Goal: Information Seeking & Learning: Check status

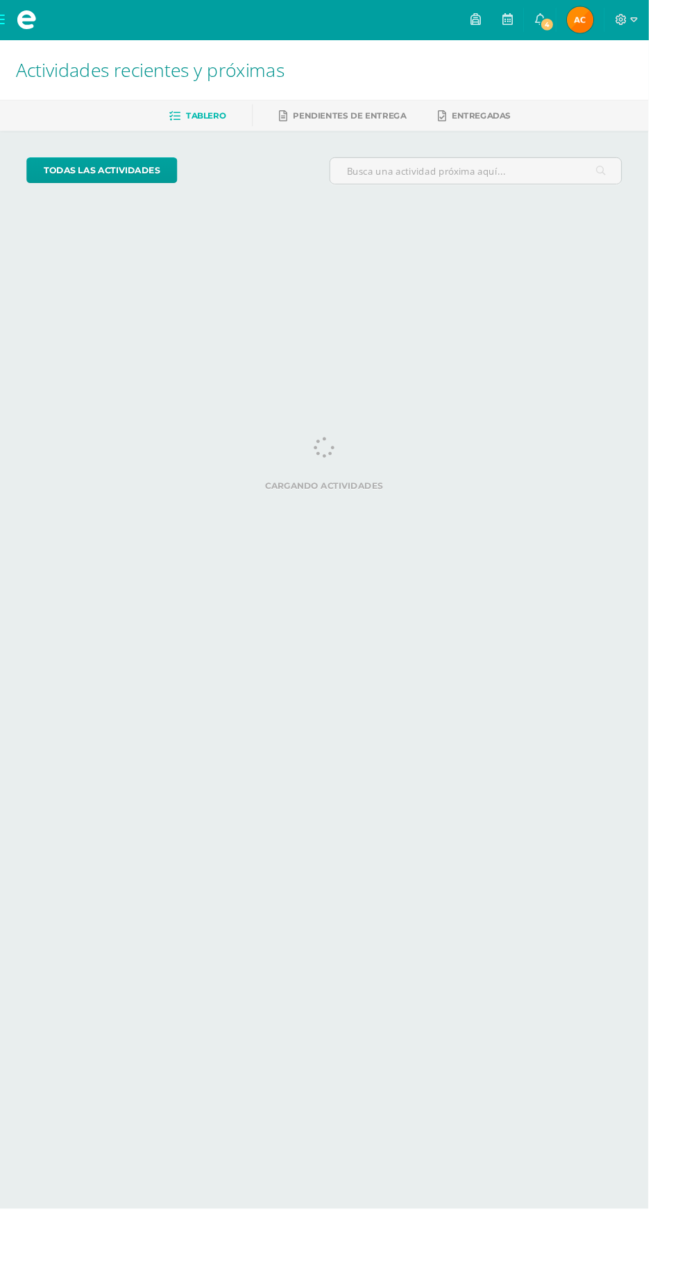
click at [571, 19] on icon at bounding box center [565, 20] width 11 height 12
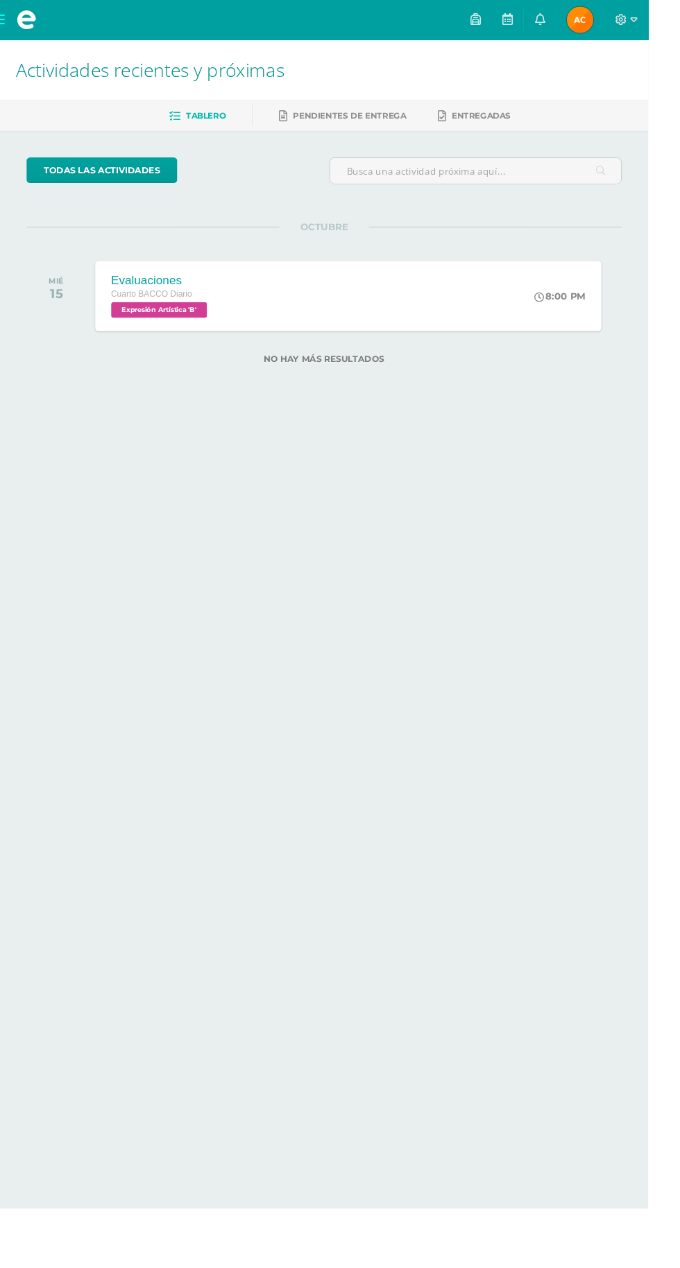
click at [445, 422] on div "todas las Actividades No tienes actividades Échale un vistazo a los demás perío…" at bounding box center [340, 281] width 680 height 289
click at [625, 20] on span "Alma Emilia Mi Perfil" at bounding box center [607, 21] width 33 height 28
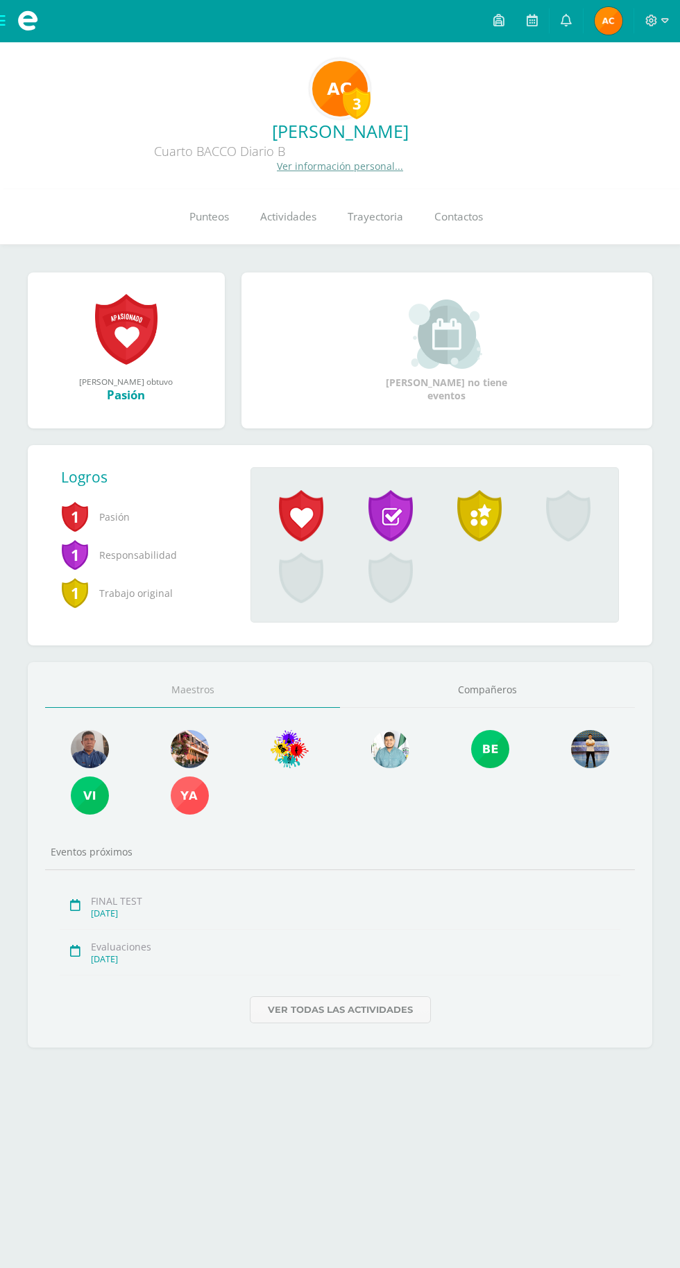
click at [200, 211] on span "Punteos" at bounding box center [209, 216] width 40 height 15
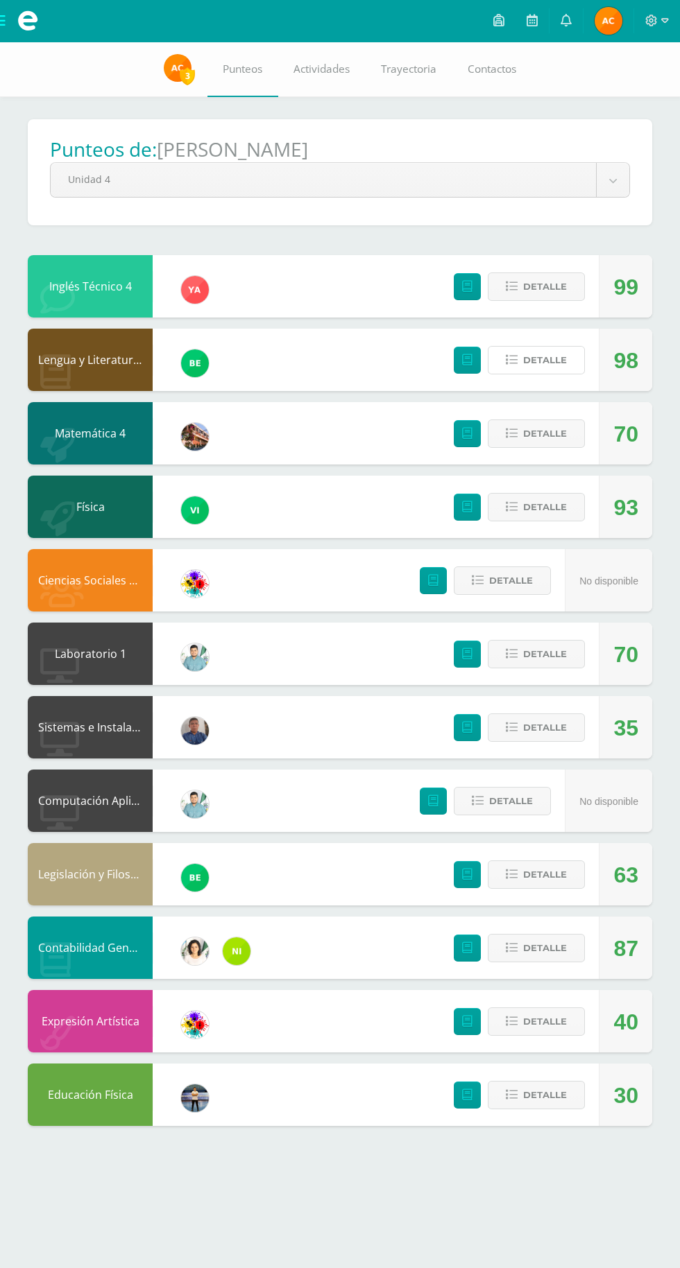
click at [558, 358] on span "Detalle" at bounding box center [545, 360] width 44 height 26
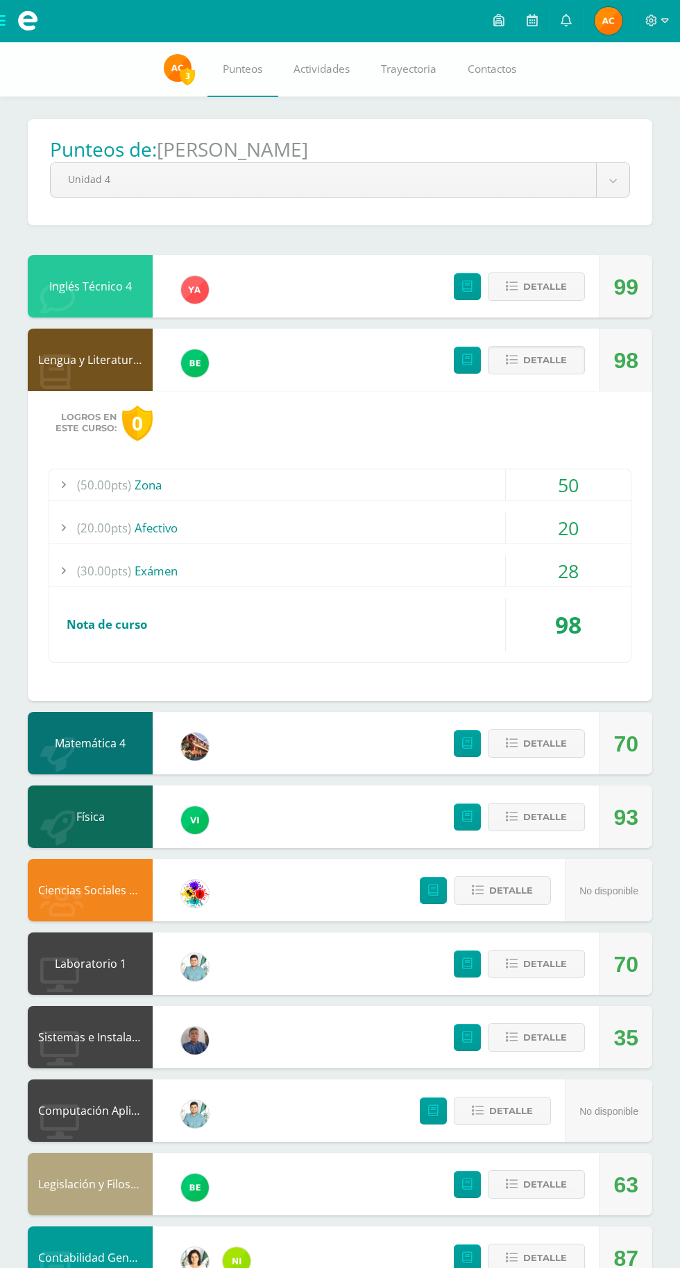
click at [450, 569] on div "(30.00pts) Exámen" at bounding box center [339, 570] width 581 height 31
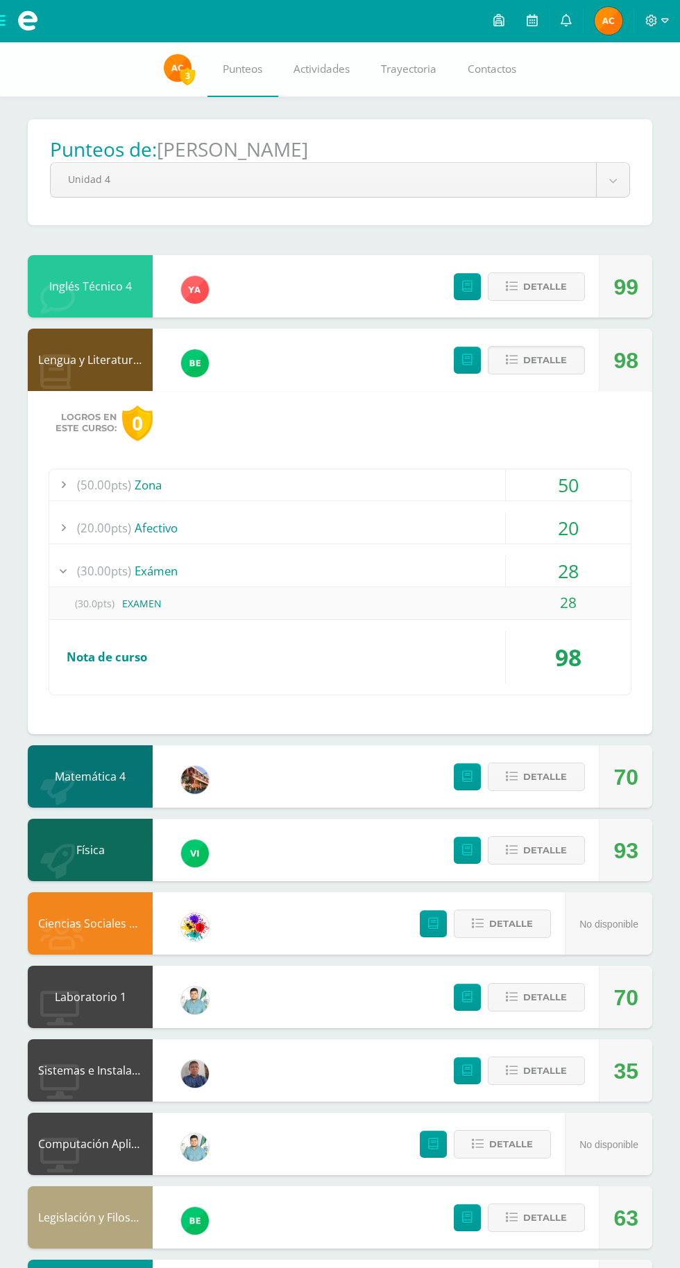
click at [420, 635] on div "(100%) Nota de curso" at bounding box center [339, 657] width 581 height 53
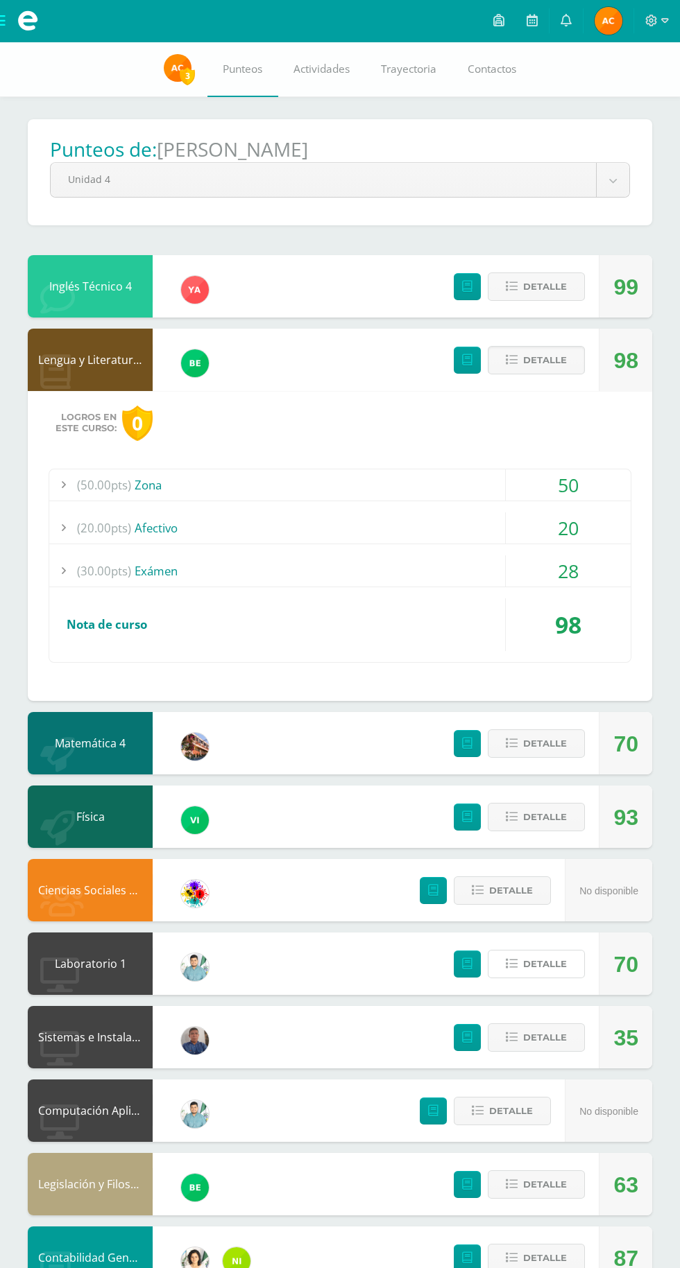
click at [559, 956] on span "Detalle" at bounding box center [545, 964] width 44 height 26
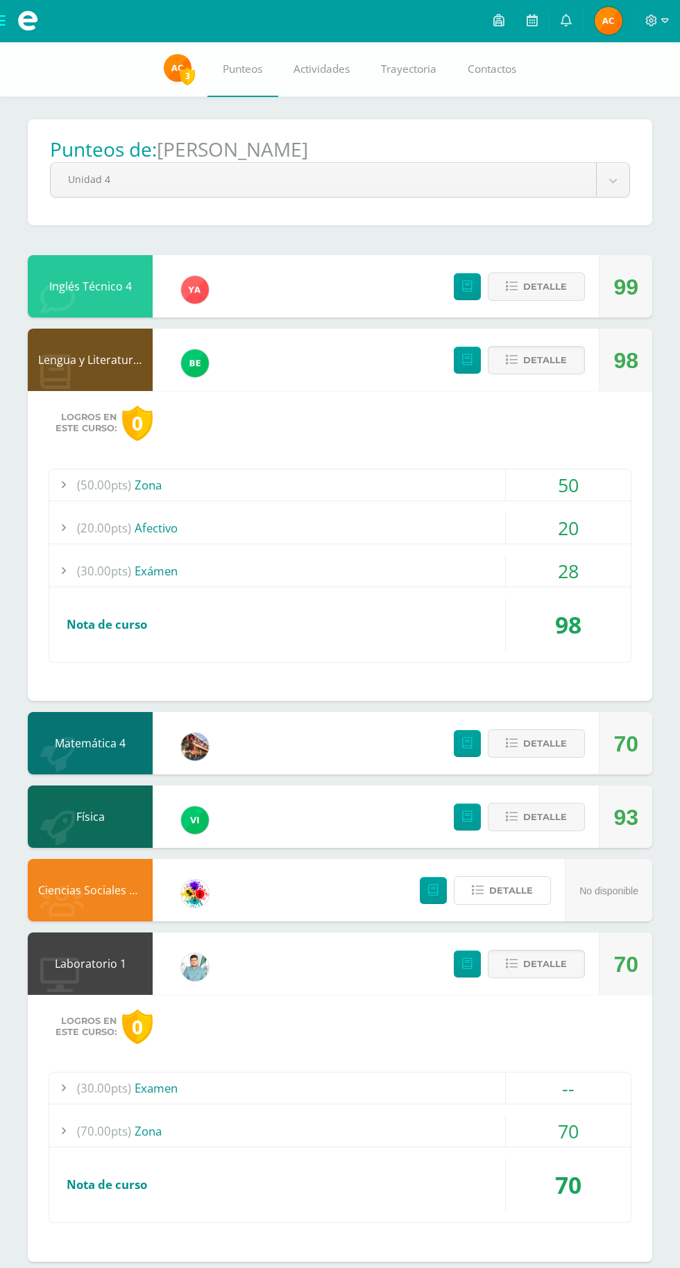
click at [518, 884] on span "Detalle" at bounding box center [511, 891] width 44 height 26
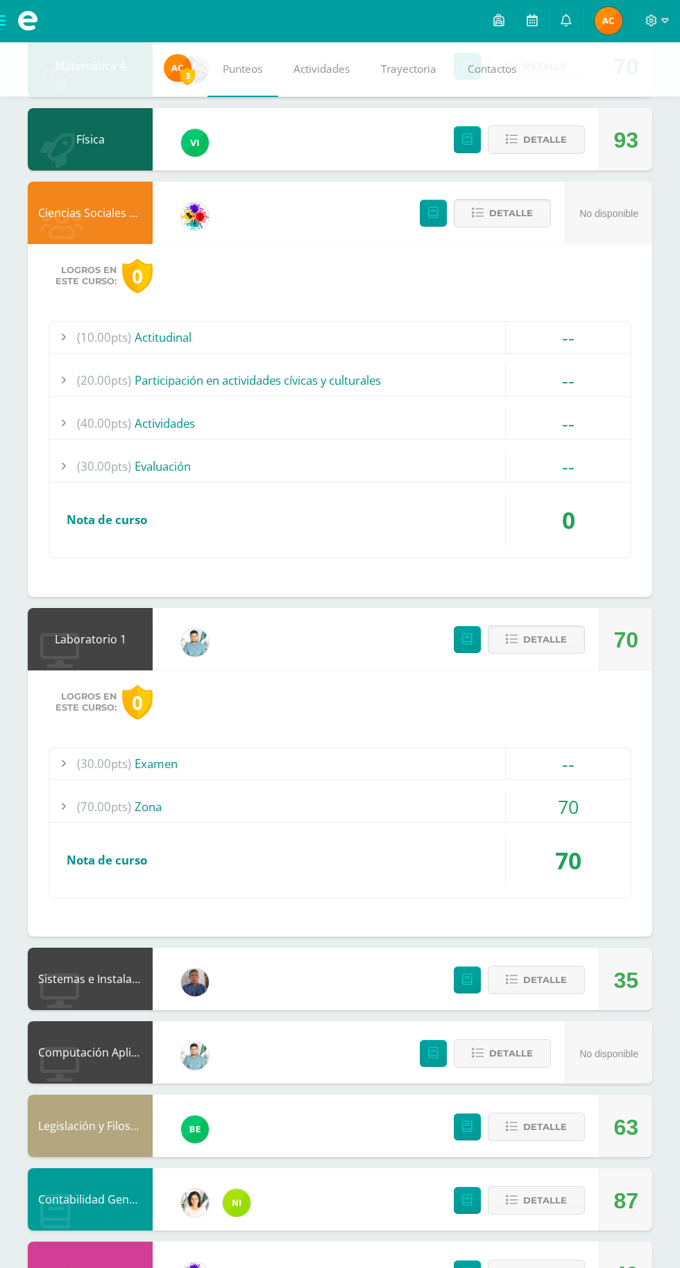
scroll to position [709, 0]
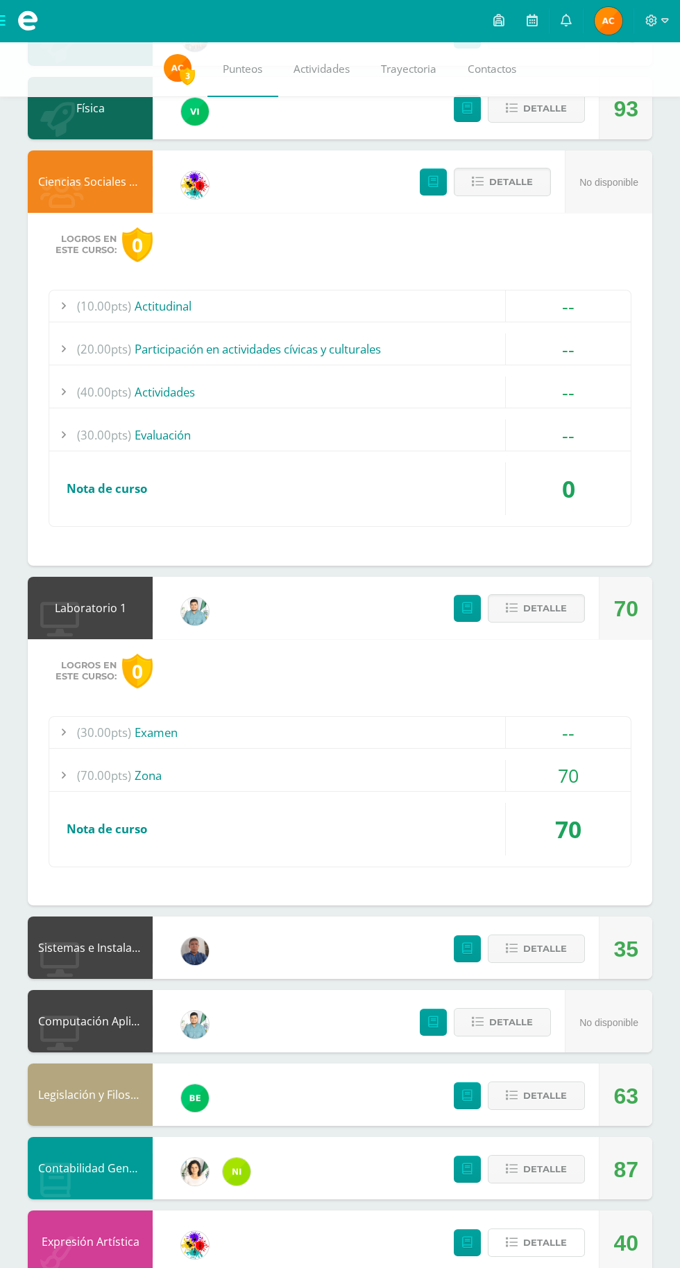
click at [546, 1242] on span "Detalle" at bounding box center [545, 1243] width 44 height 26
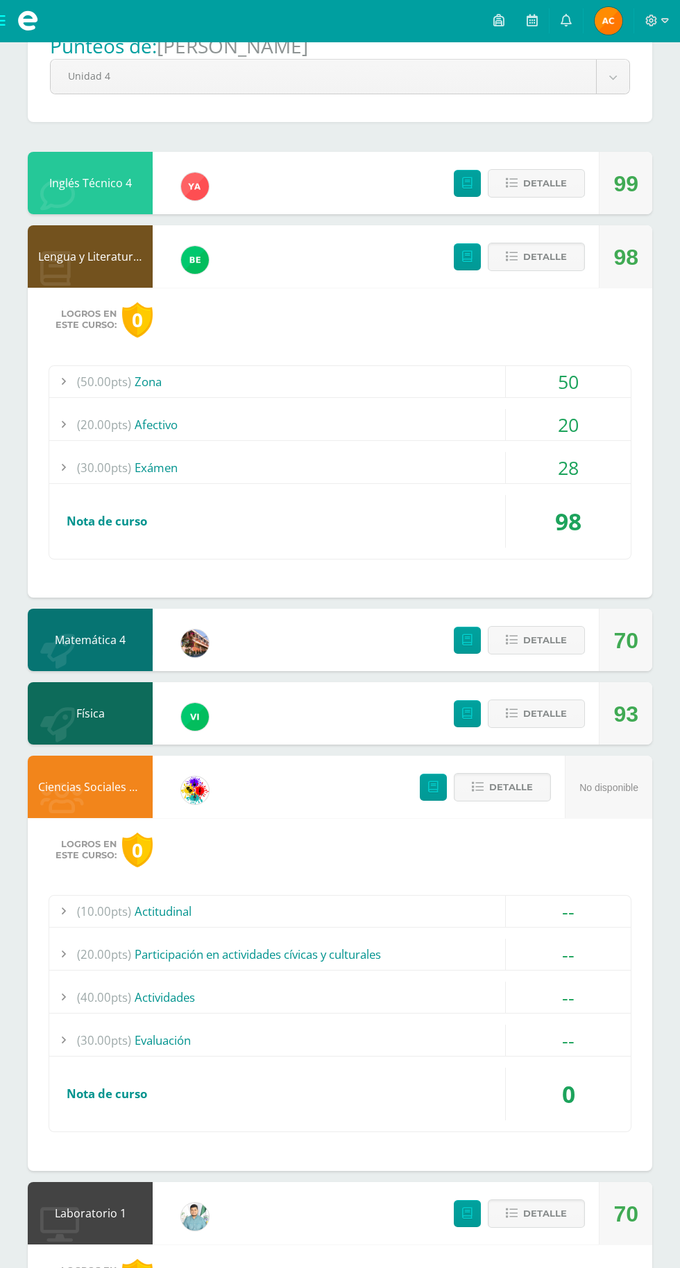
scroll to position [0, 0]
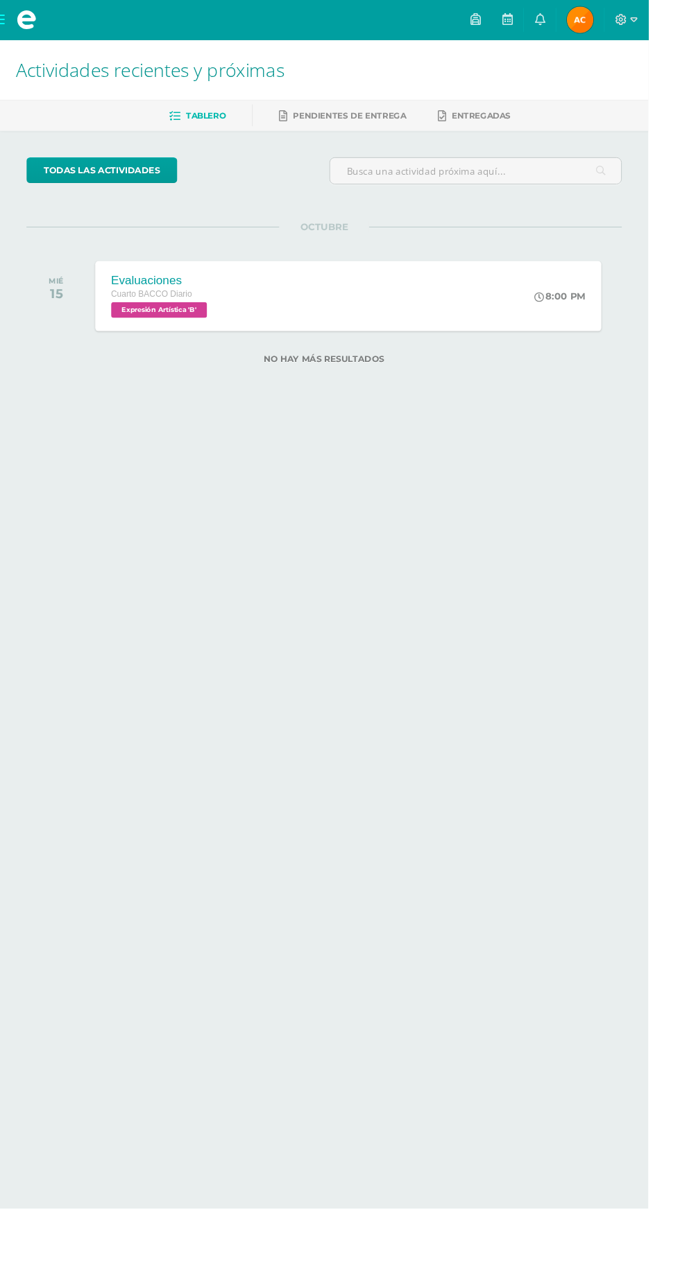
click at [625, 20] on span "Alma Emilia Mi Perfil" at bounding box center [607, 21] width 33 height 28
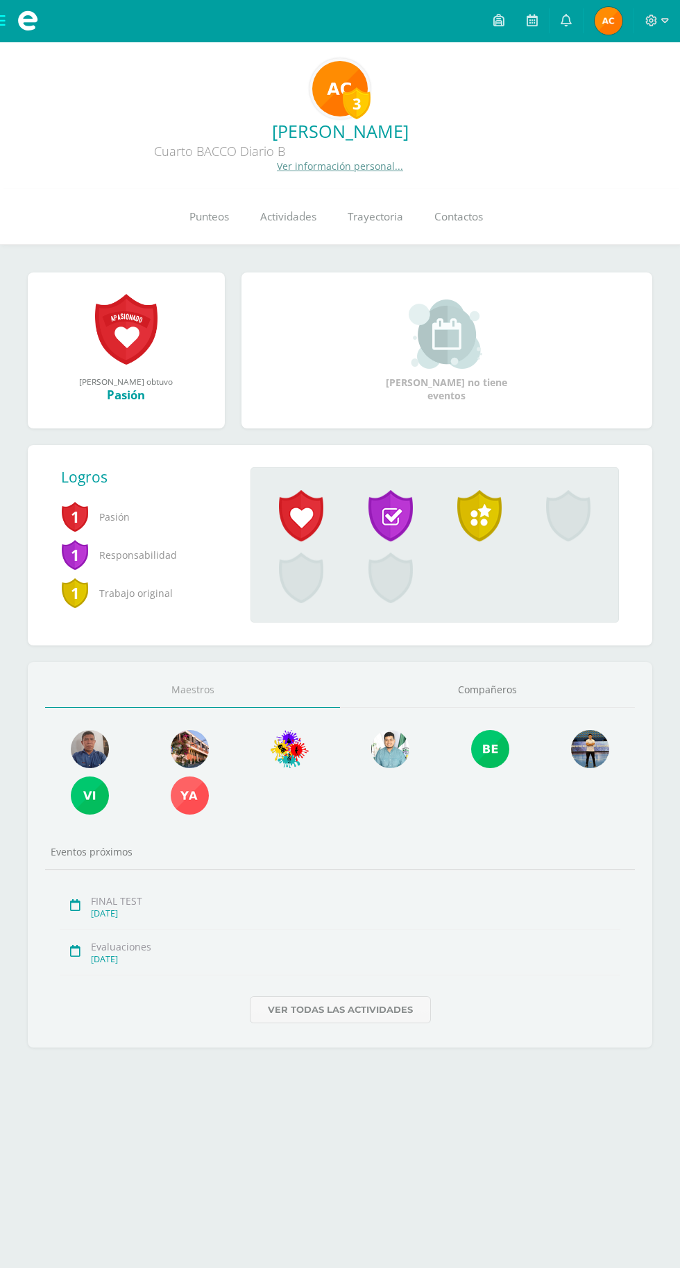
click at [228, 227] on link "Punteos" at bounding box center [208, 216] width 71 height 55
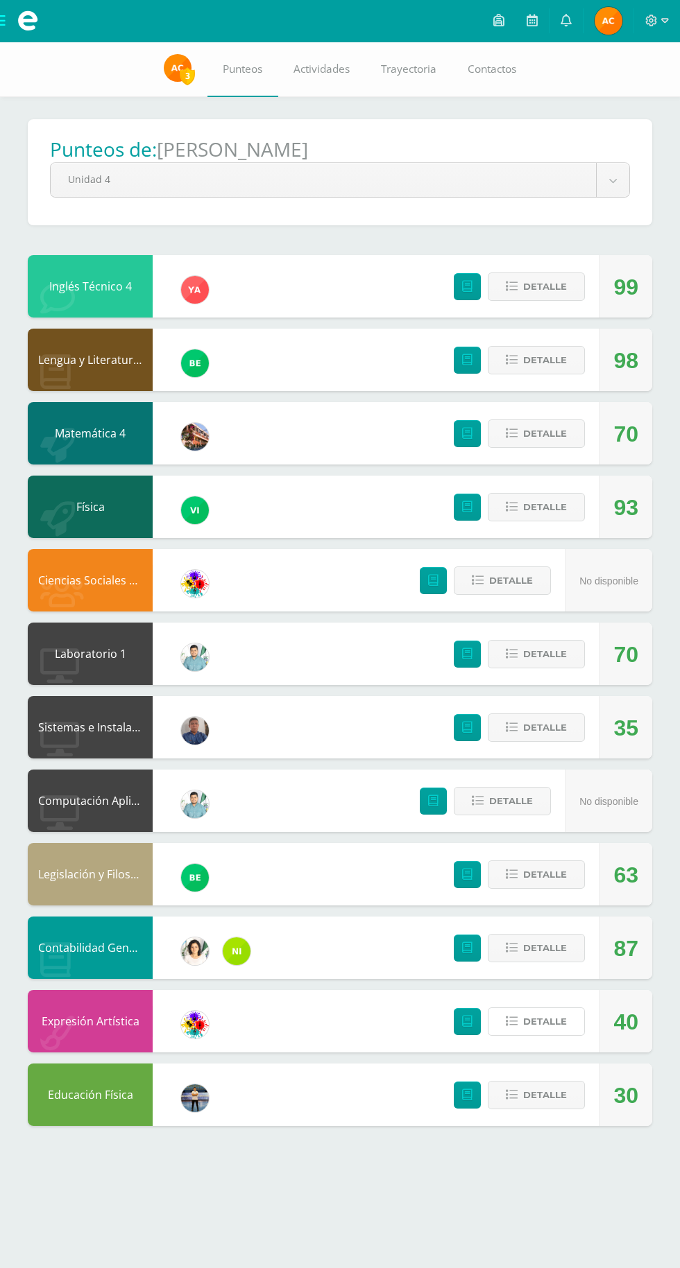
click at [546, 1022] on span "Detalle" at bounding box center [545, 1022] width 44 height 26
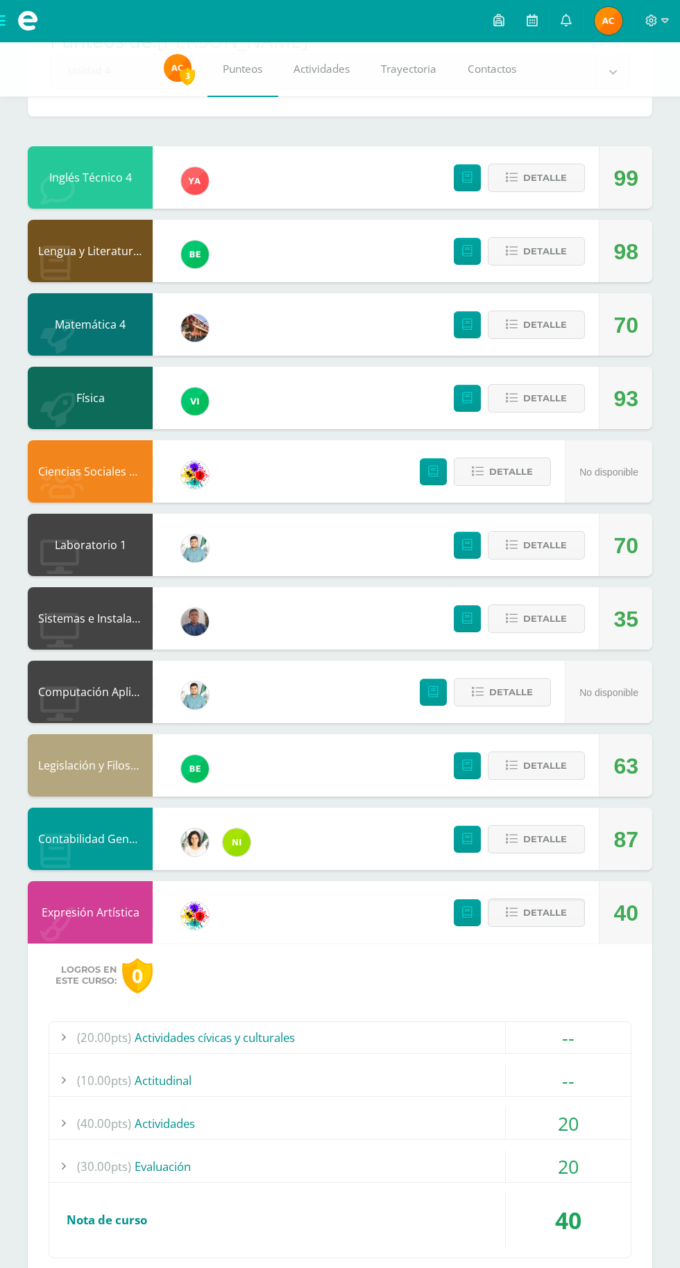
scroll to position [118, 0]
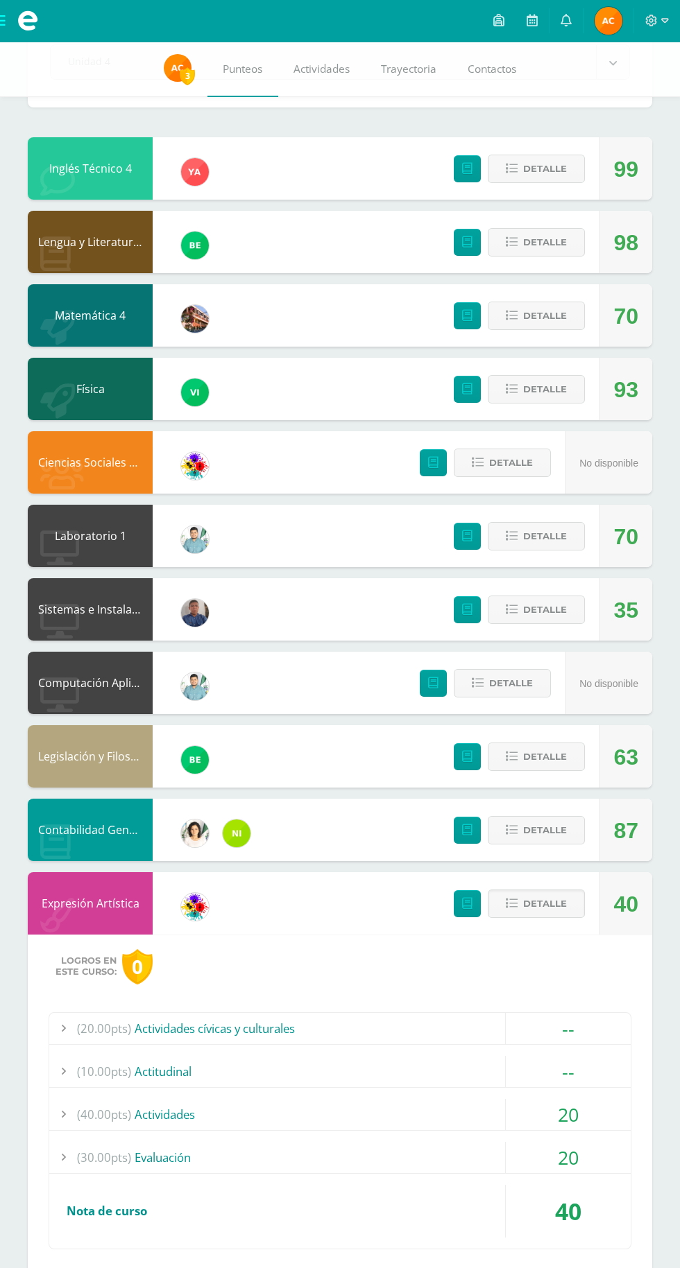
click at [507, 1020] on div "--" at bounding box center [568, 1028] width 125 height 31
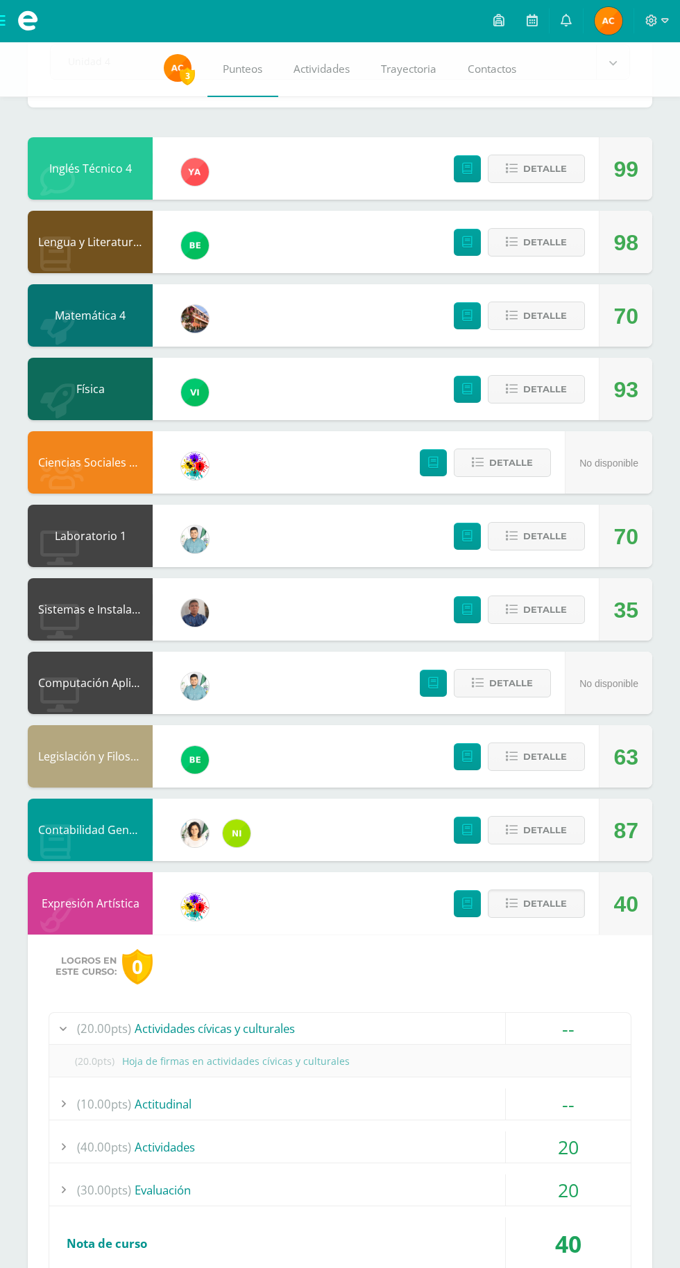
click at [294, 1089] on div "(10.00pts) Actitudinal" at bounding box center [339, 1104] width 581 height 31
click at [341, 1037] on div "(20.00pts) Actividades cívicas y culturales" at bounding box center [339, 1028] width 581 height 31
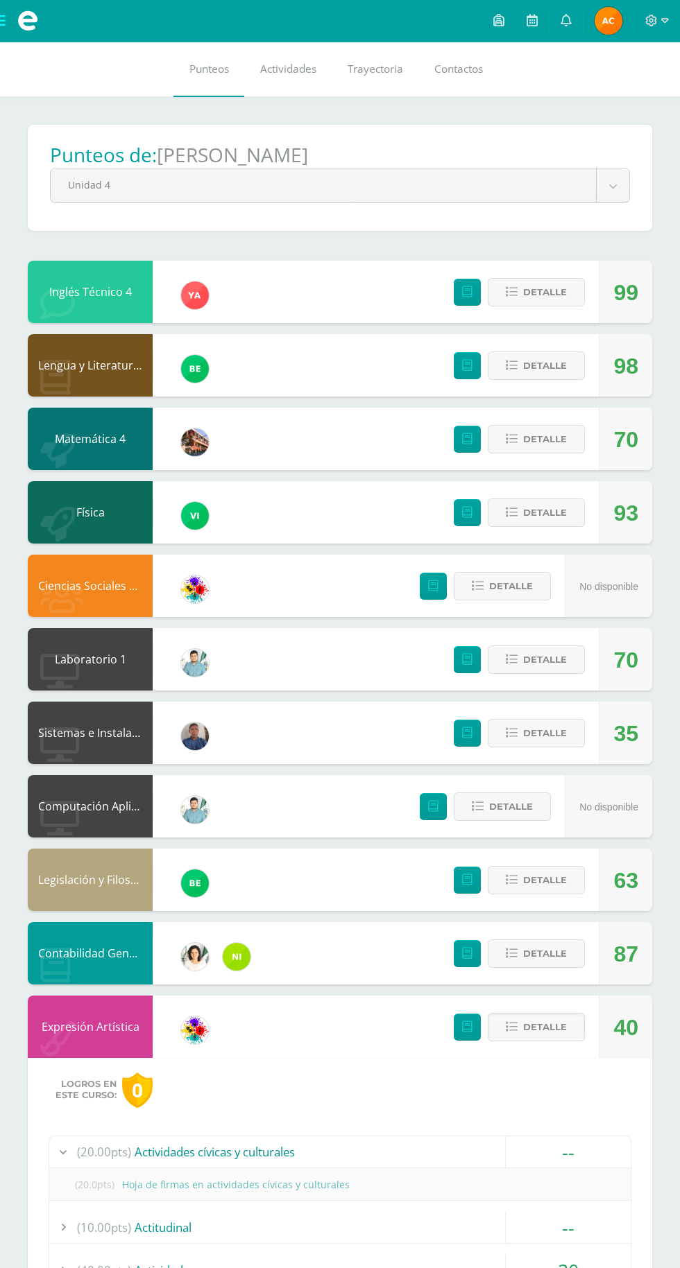
click at [566, 20] on icon at bounding box center [565, 20] width 11 height 12
click at [654, 665] on div "Pendiente Punteos de: Alma Emilia Unidad 4 Unidad 1 Unidad 2 Unidad 3 Unidad 4 …" at bounding box center [340, 821] width 680 height 1449
click at [593, 20] on span "Alma Emilia Mi Perfil" at bounding box center [607, 21] width 33 height 28
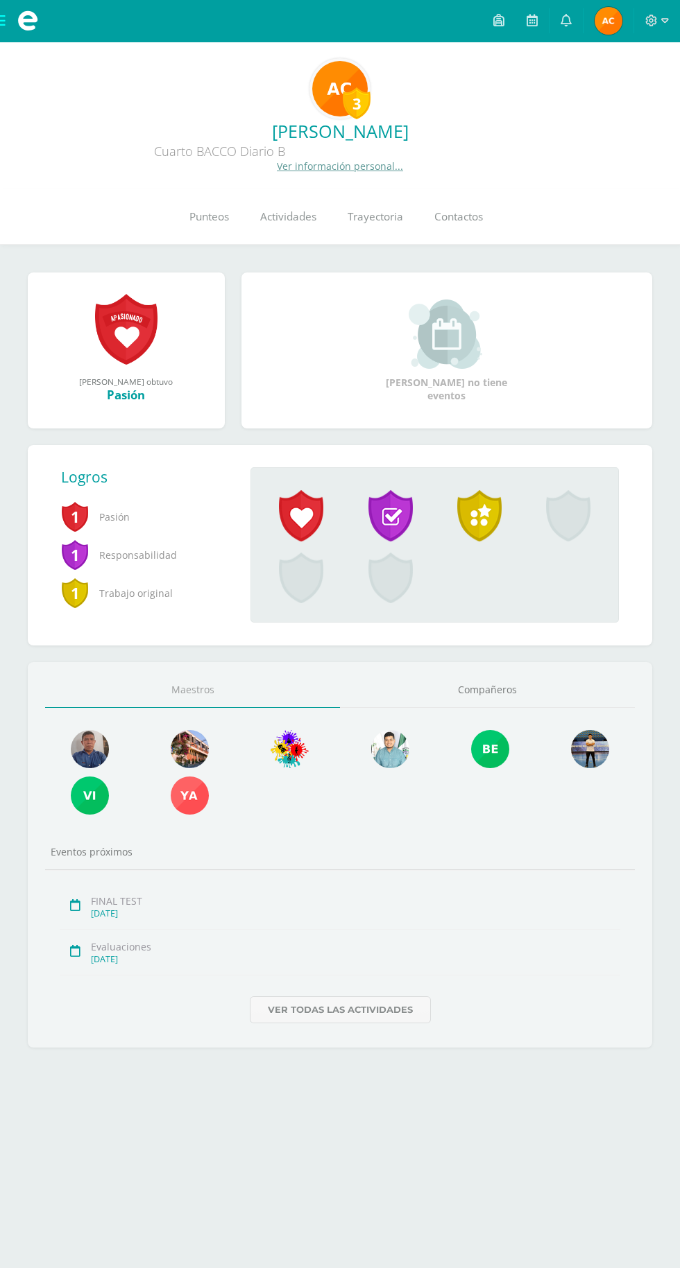
click at [199, 243] on link "Punteos" at bounding box center [208, 216] width 71 height 55
click at [228, 227] on link "Punteos" at bounding box center [208, 216] width 71 height 55
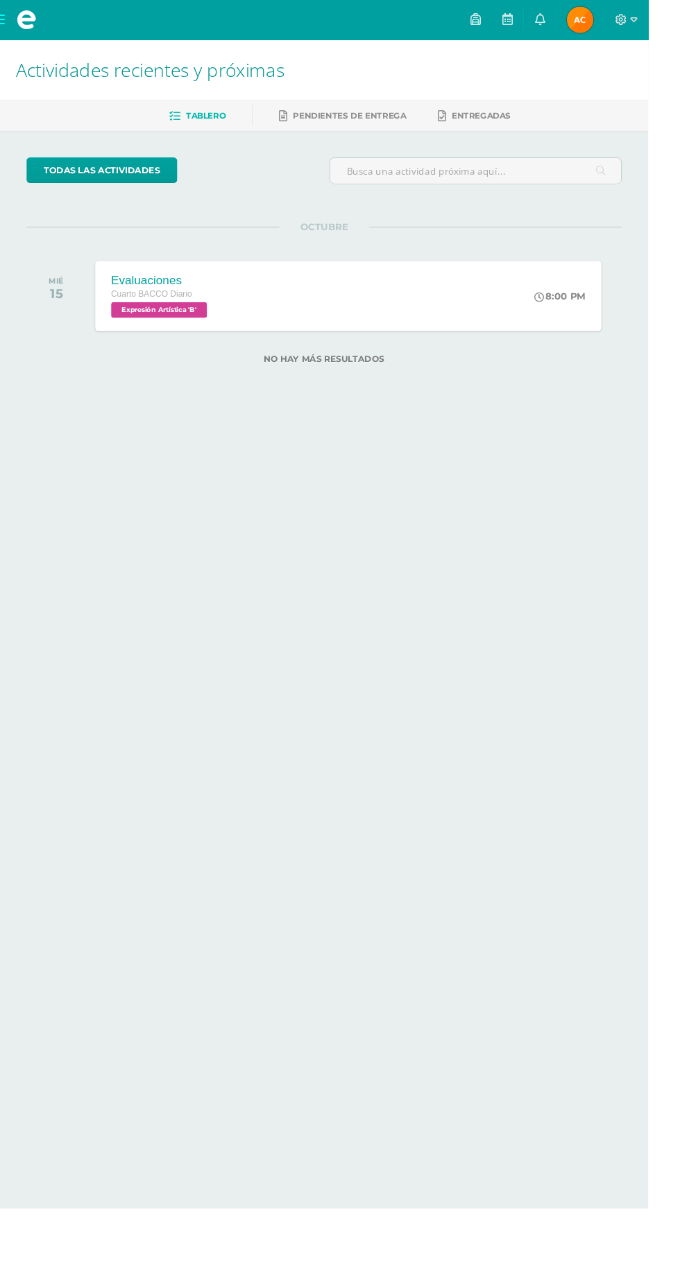
click at [28, 28] on span at bounding box center [27, 20] width 21 height 21
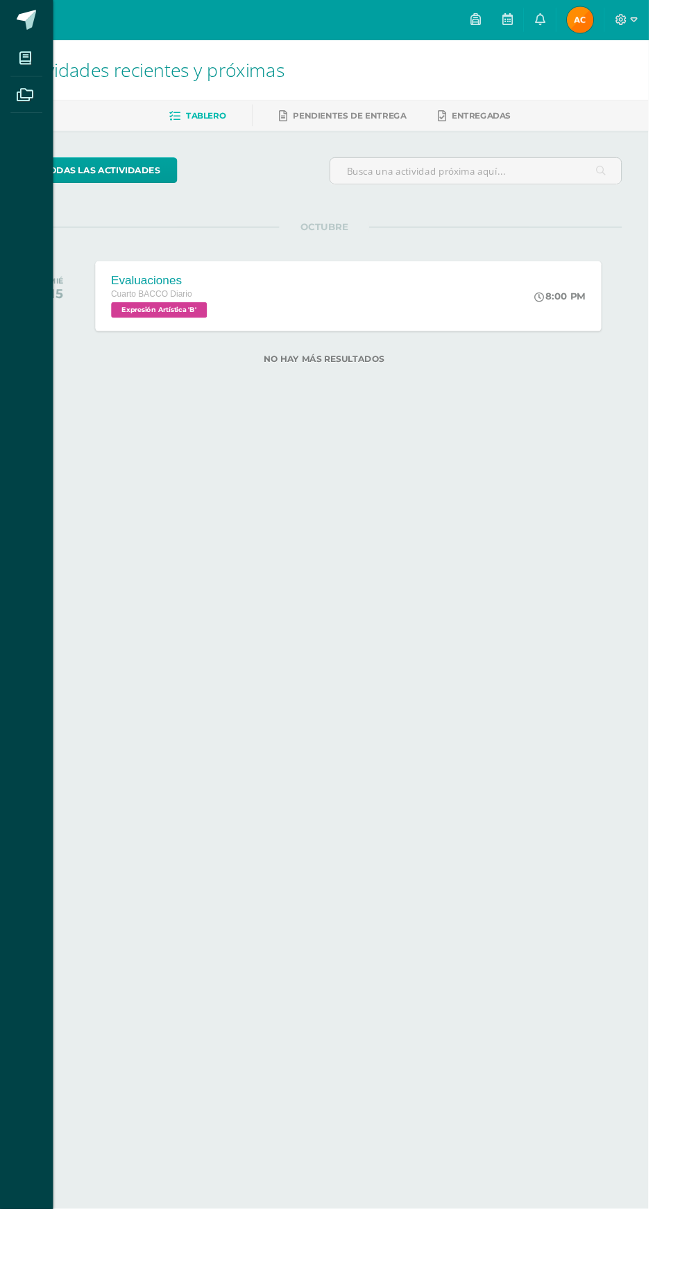
click at [30, 59] on icon at bounding box center [26, 61] width 12 height 14
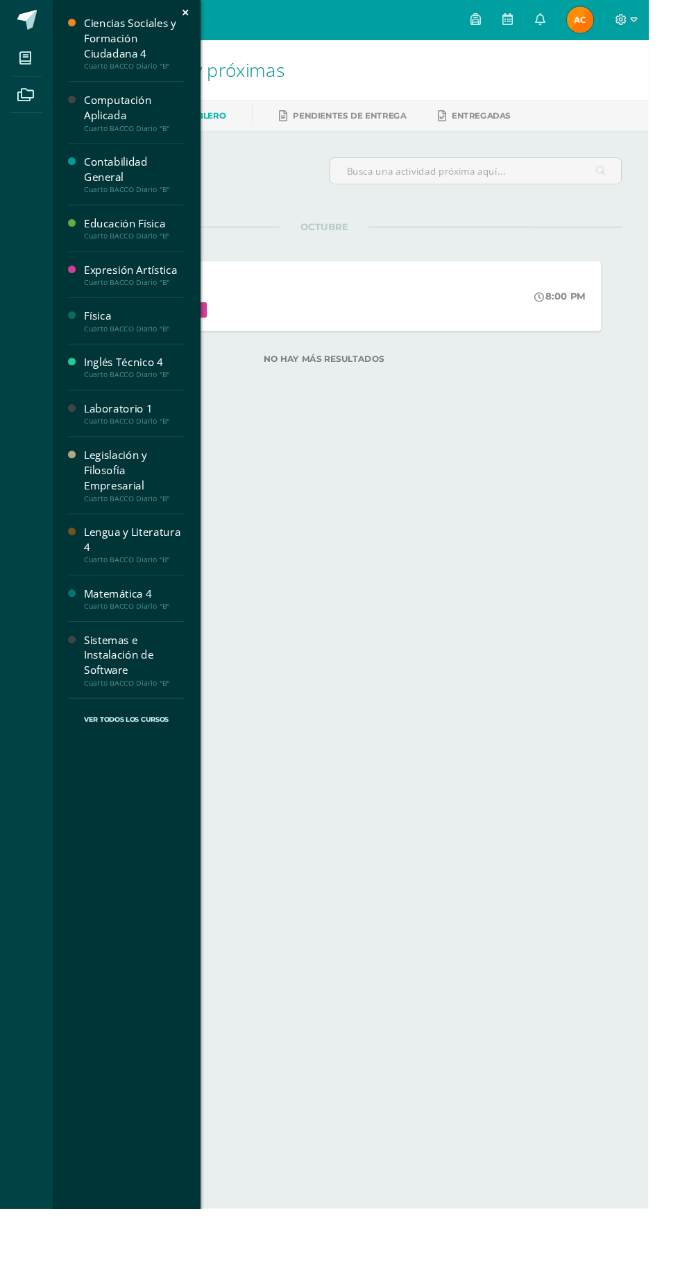
click at [151, 289] on div "Expresión Artística" at bounding box center [140, 283] width 105 height 16
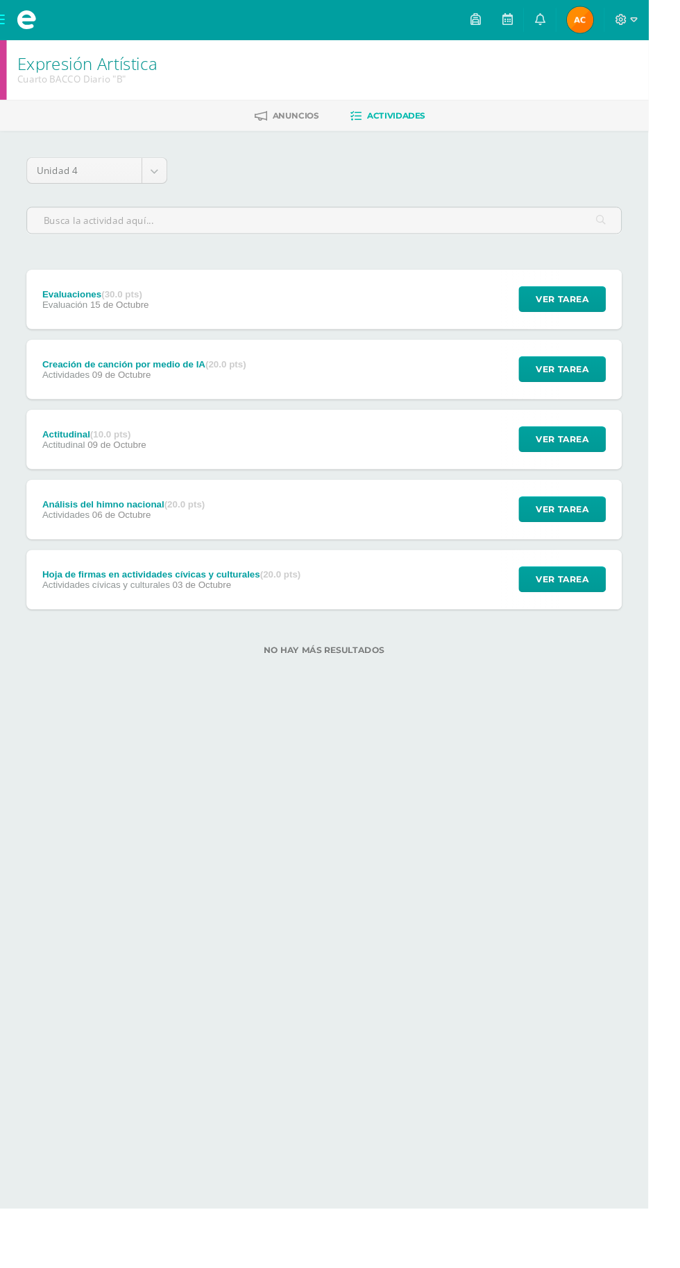
click at [476, 614] on div "Hoja de firmas en actividades cívicas y culturales (20.0 pts) Actividades cívic…" at bounding box center [340, 608] width 624 height 62
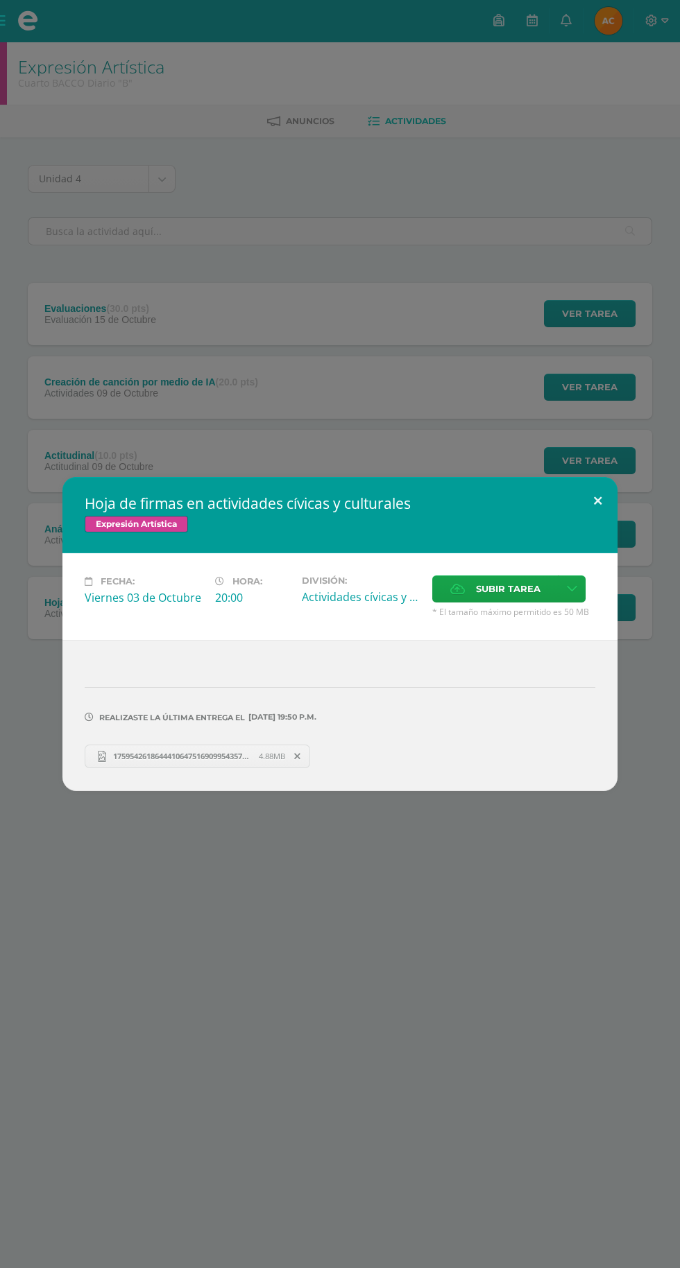
click at [582, 517] on button at bounding box center [598, 500] width 40 height 47
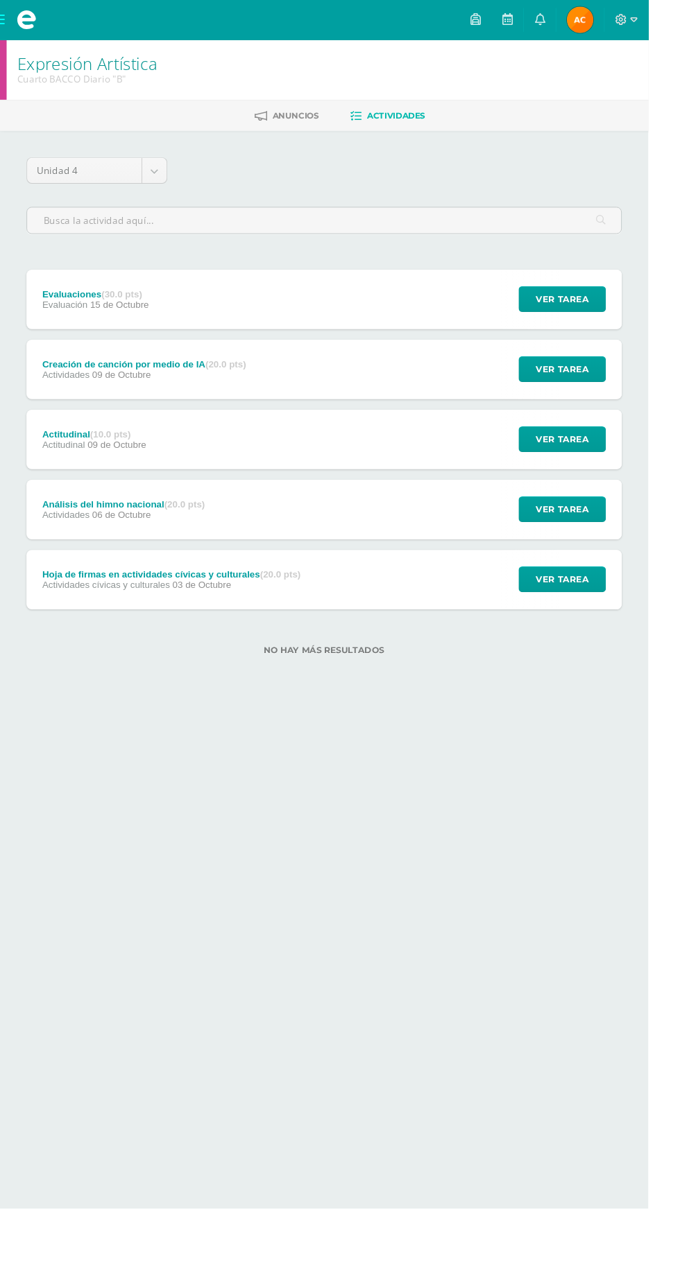
click at [140, 391] on span "09 de Octubre" at bounding box center [127, 393] width 62 height 11
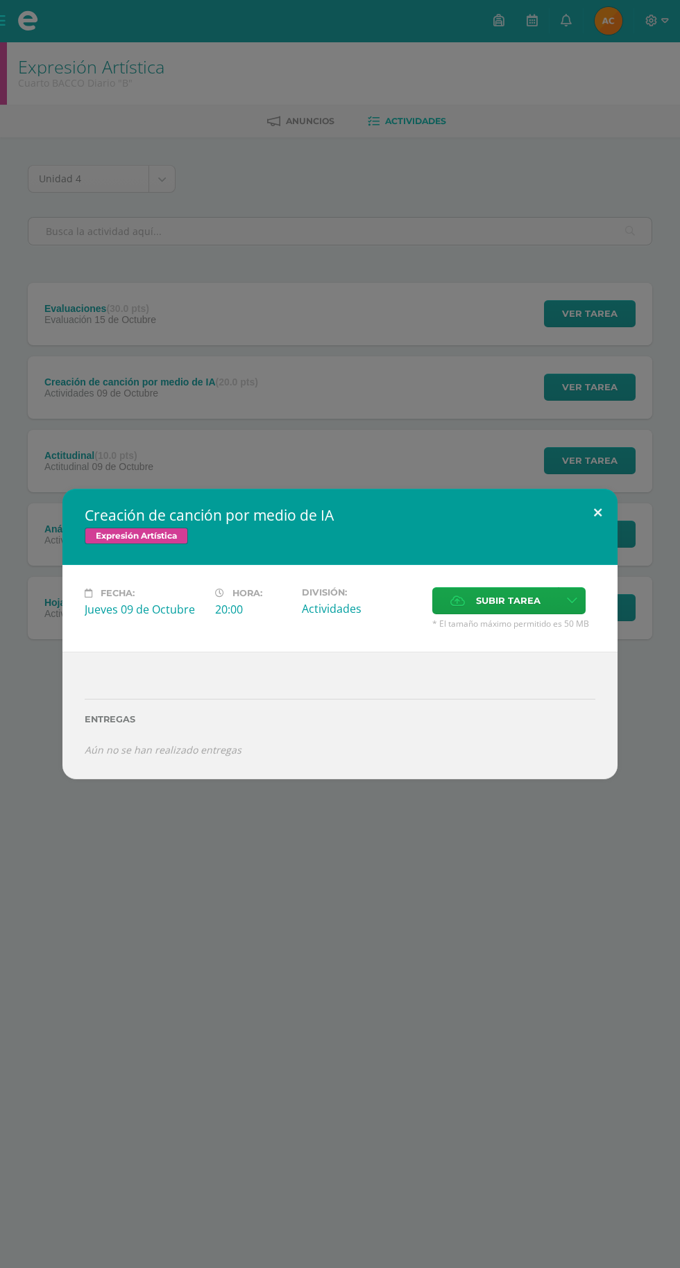
click at [600, 529] on button at bounding box center [598, 512] width 40 height 47
